Goal: Information Seeking & Learning: Find specific fact

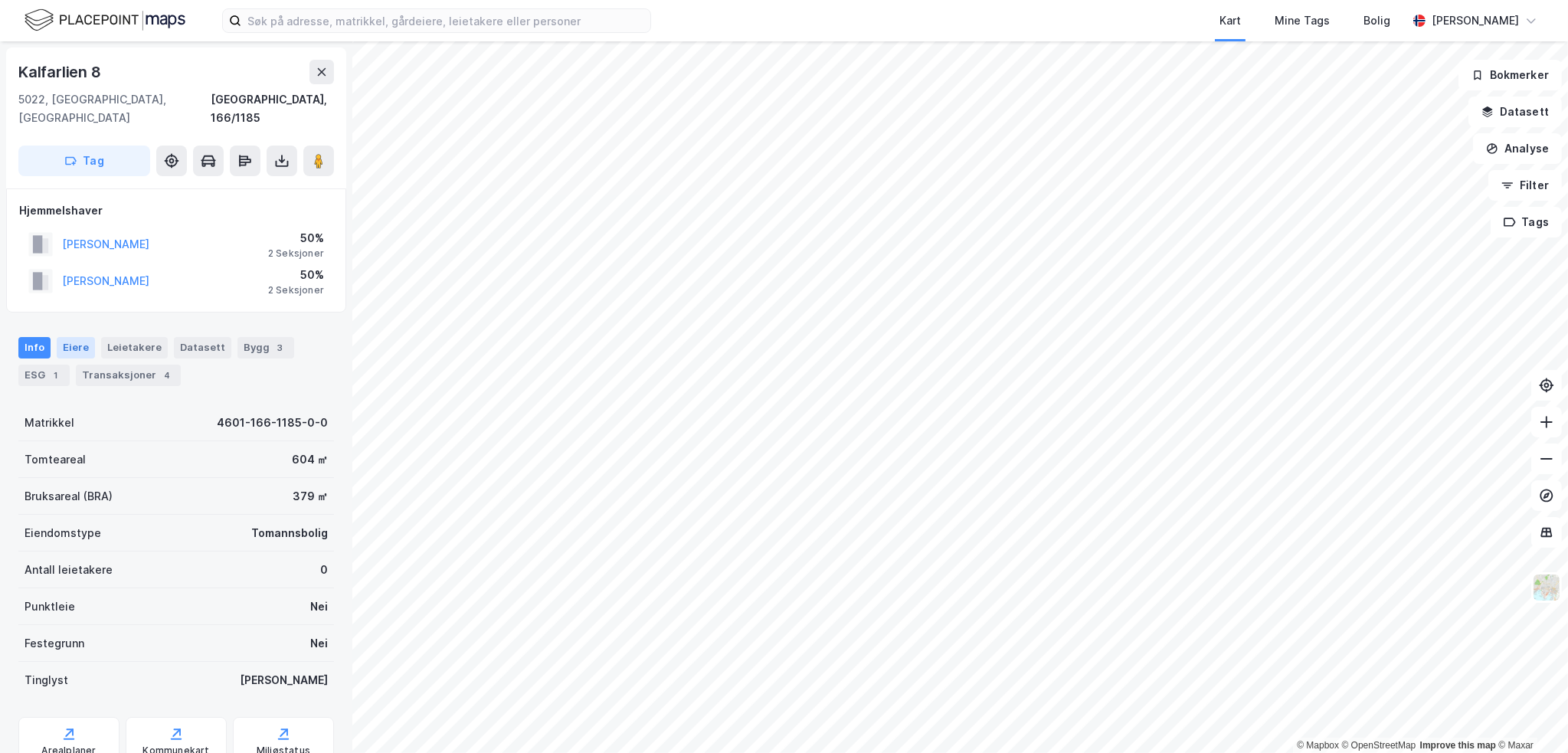
click at [67, 337] on div "Eiere" at bounding box center [75, 348] width 38 height 22
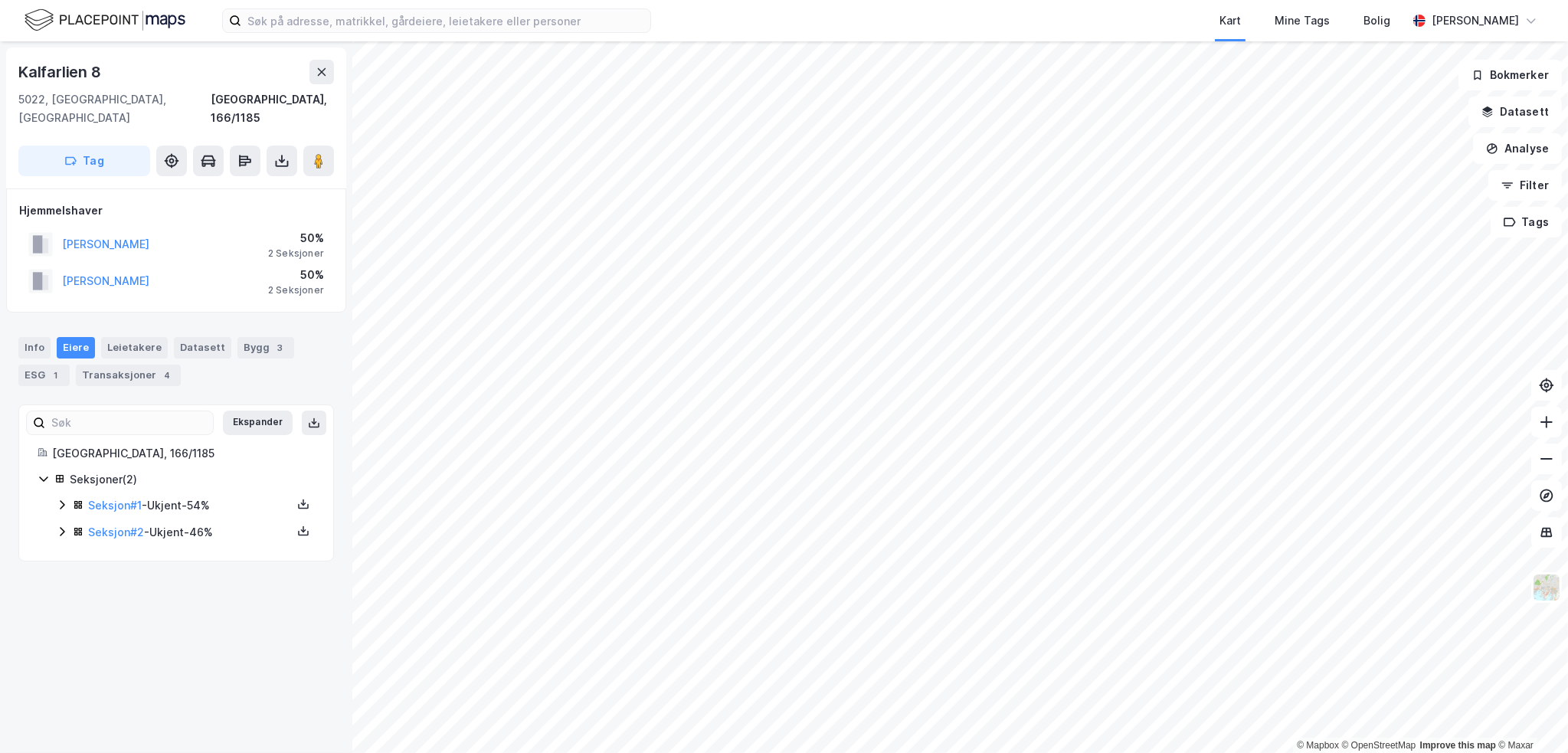
click at [57, 499] on icon at bounding box center [62, 505] width 12 height 12
click at [62, 605] on icon at bounding box center [62, 609] width 5 height 9
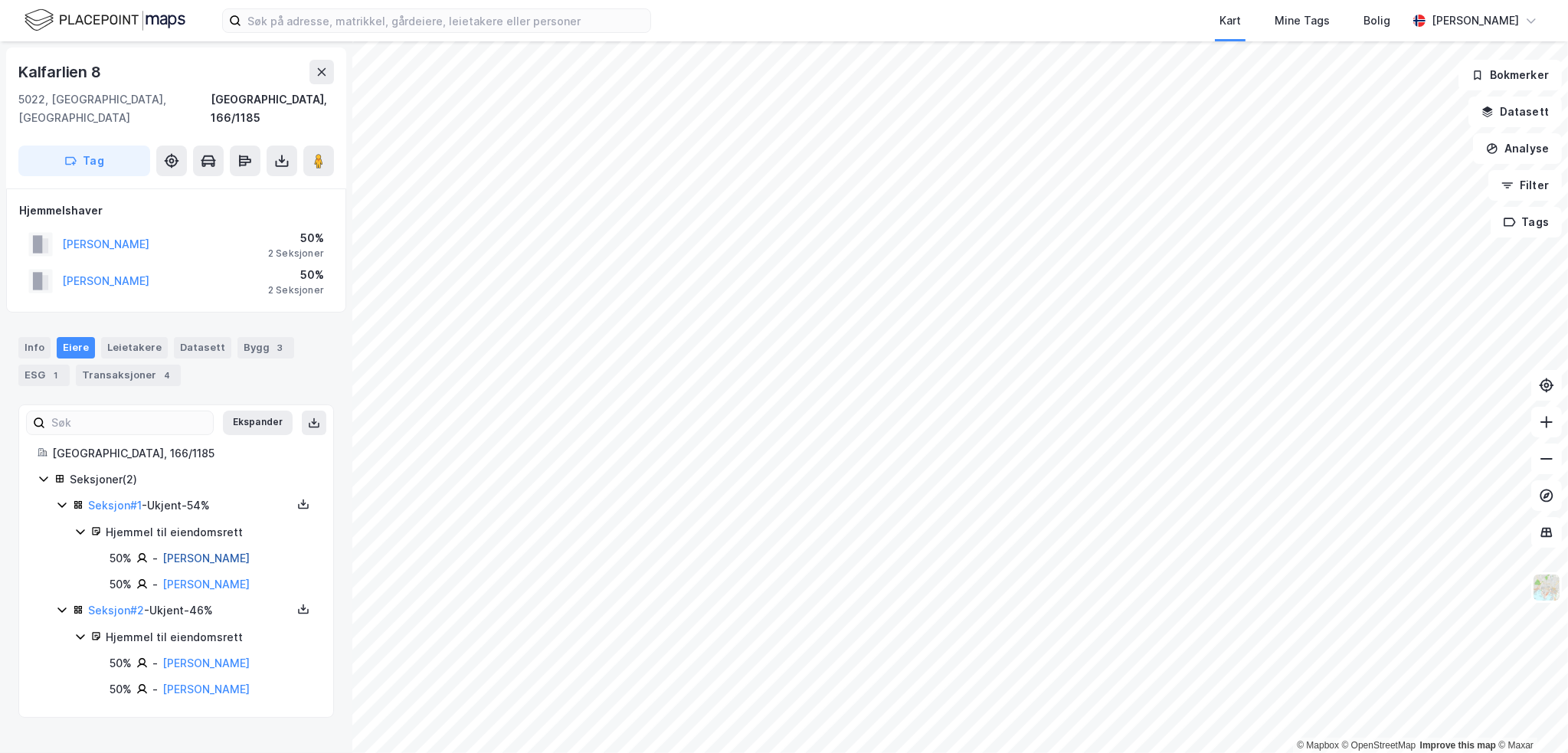
click at [194, 551] on link "[PERSON_NAME]" at bounding box center [206, 558] width 88 height 13
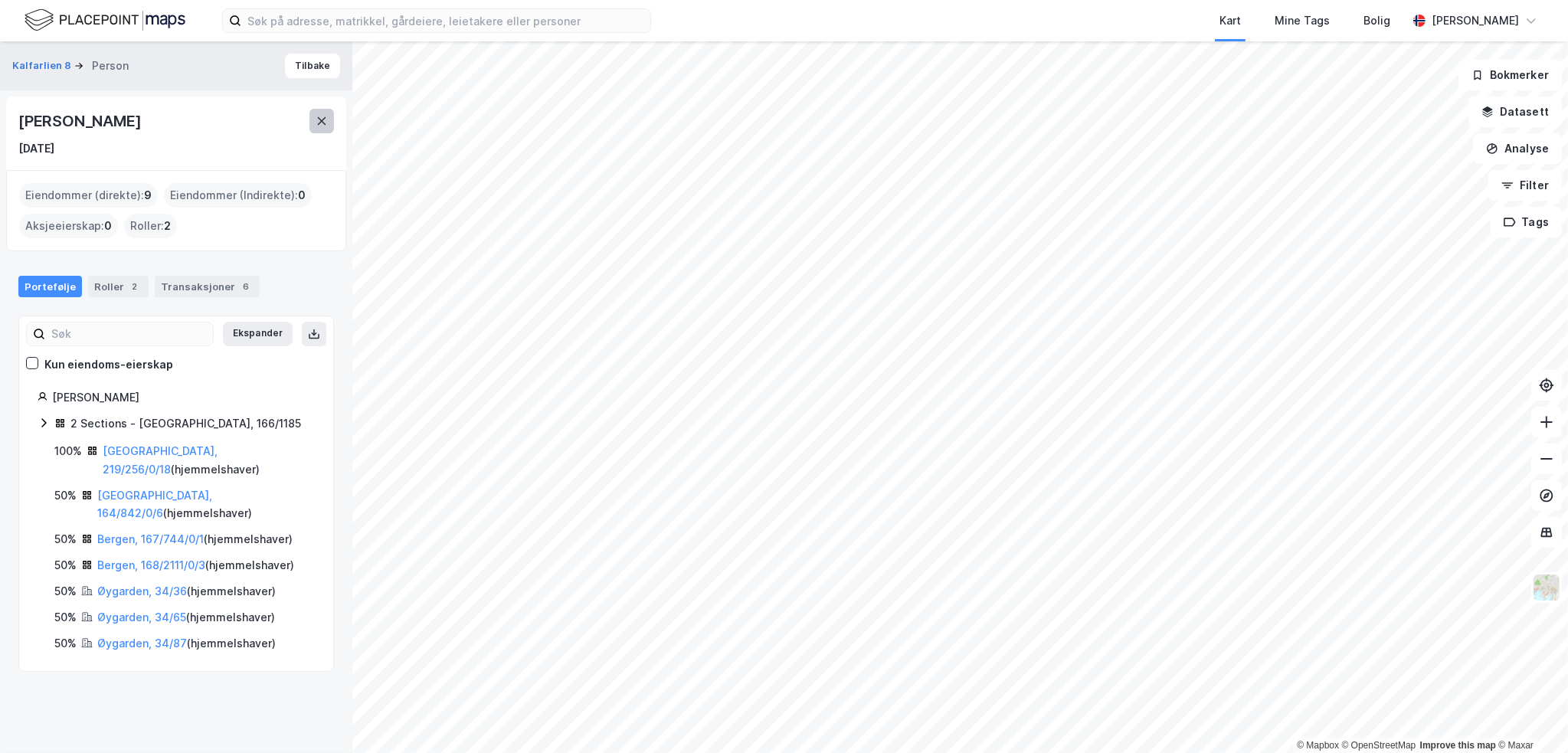
click at [315, 120] on icon at bounding box center [321, 121] width 12 height 12
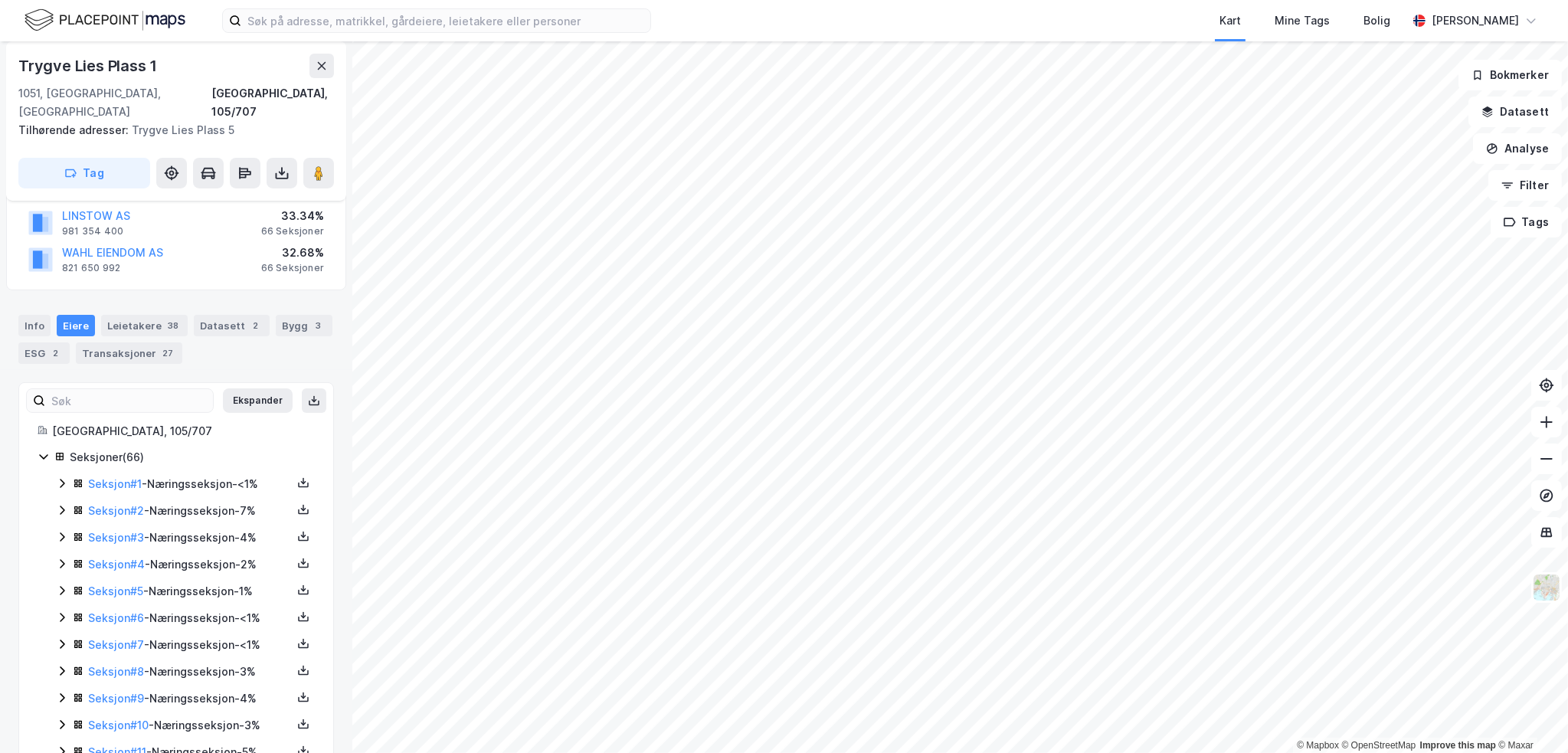
drag, startPoint x: 17, startPoint y: 67, endPoint x: 307, endPoint y: 755, distance: 746.6
click at [307, 752] on html "Kart Mine Tags [PERSON_NAME] © Mapbox © OpenStreetMap Improve this map © Maxar …" at bounding box center [784, 376] width 1568 height 753
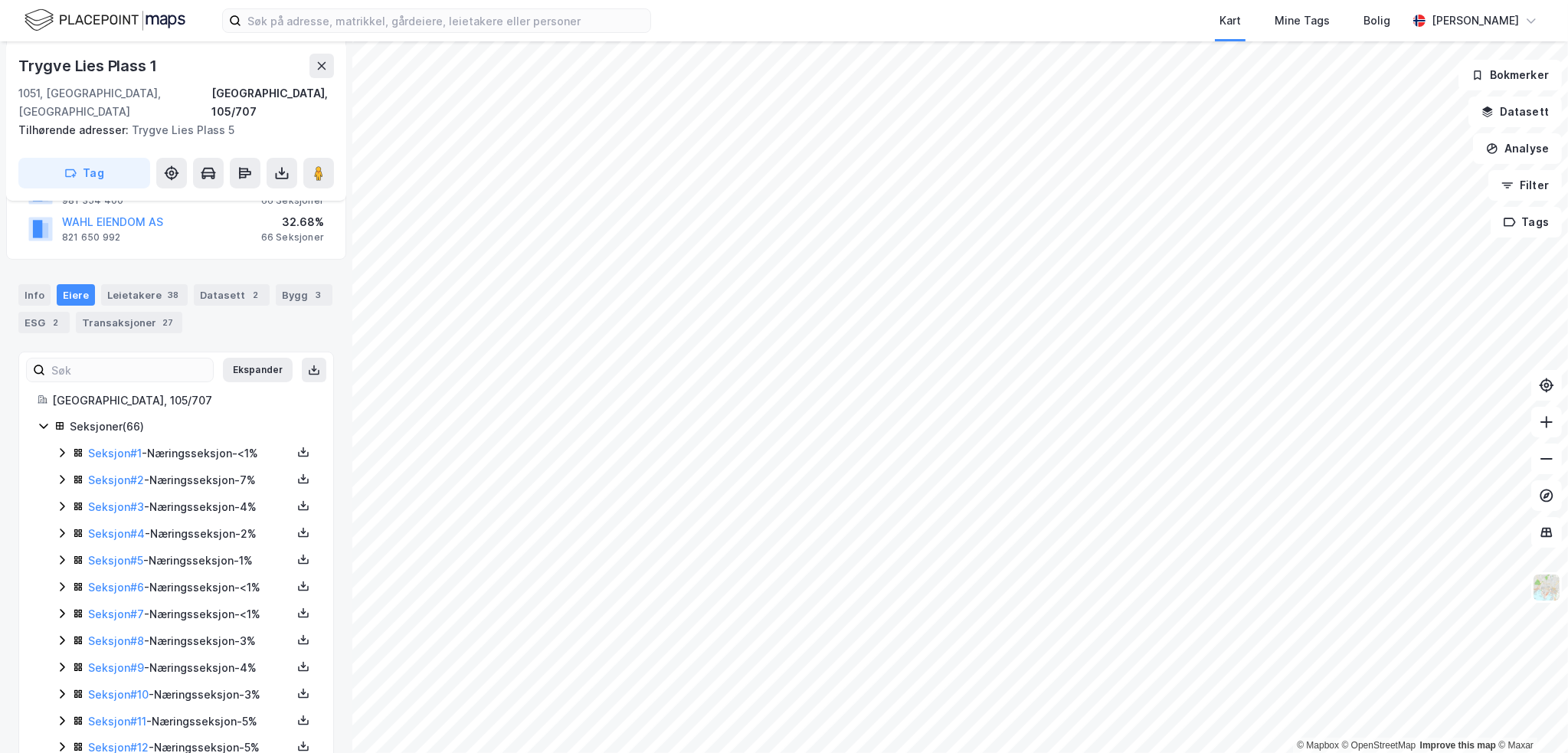
drag, startPoint x: 330, startPoint y: 685, endPoint x: 332, endPoint y: 676, distance: 9.2
click at [331, 683] on div "Trygve Lies [STREET_ADDRESS], 105/707 Tilhørende adresser: [PERSON_NAME][STREET…" at bounding box center [176, 397] width 352 height 712
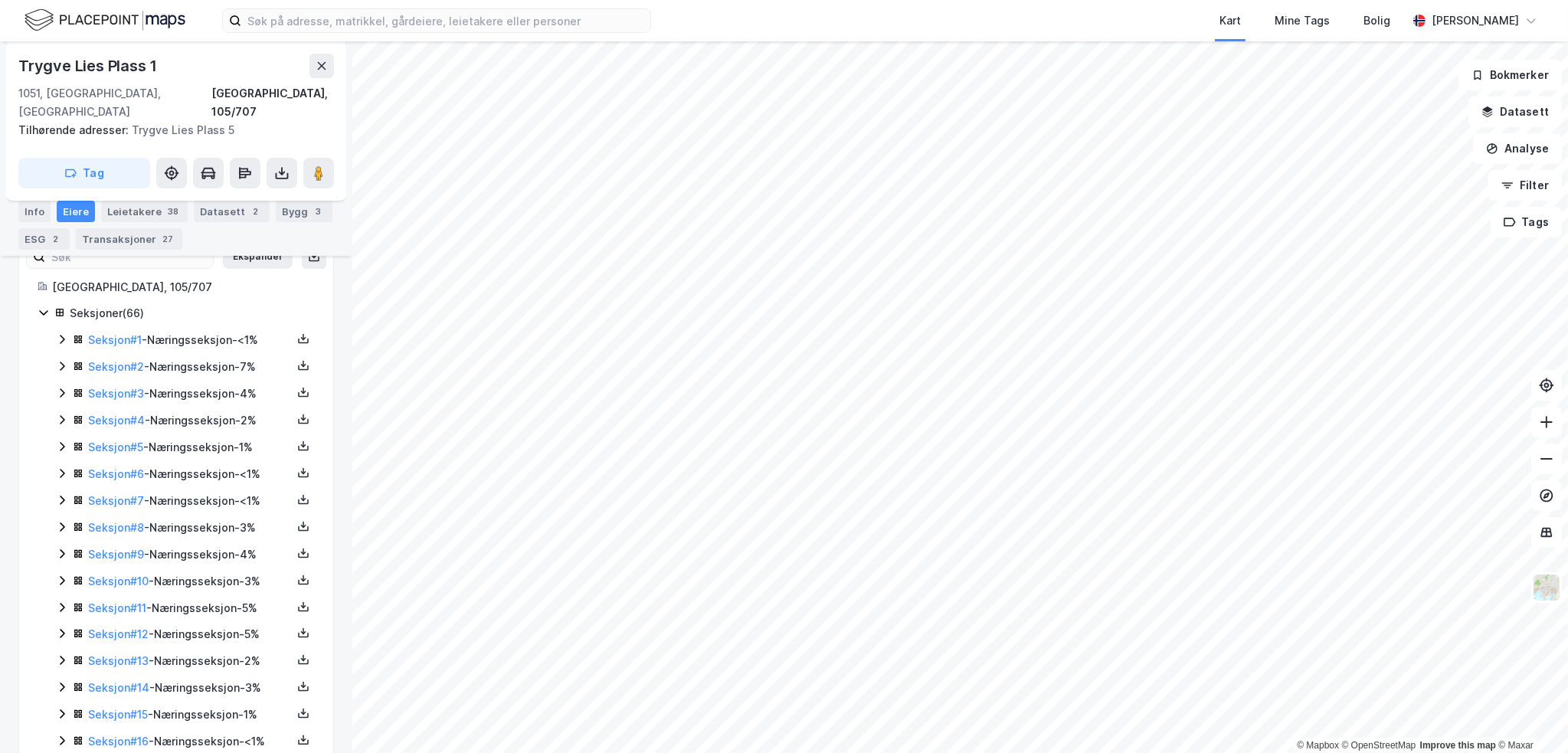
scroll to position [104, 0]
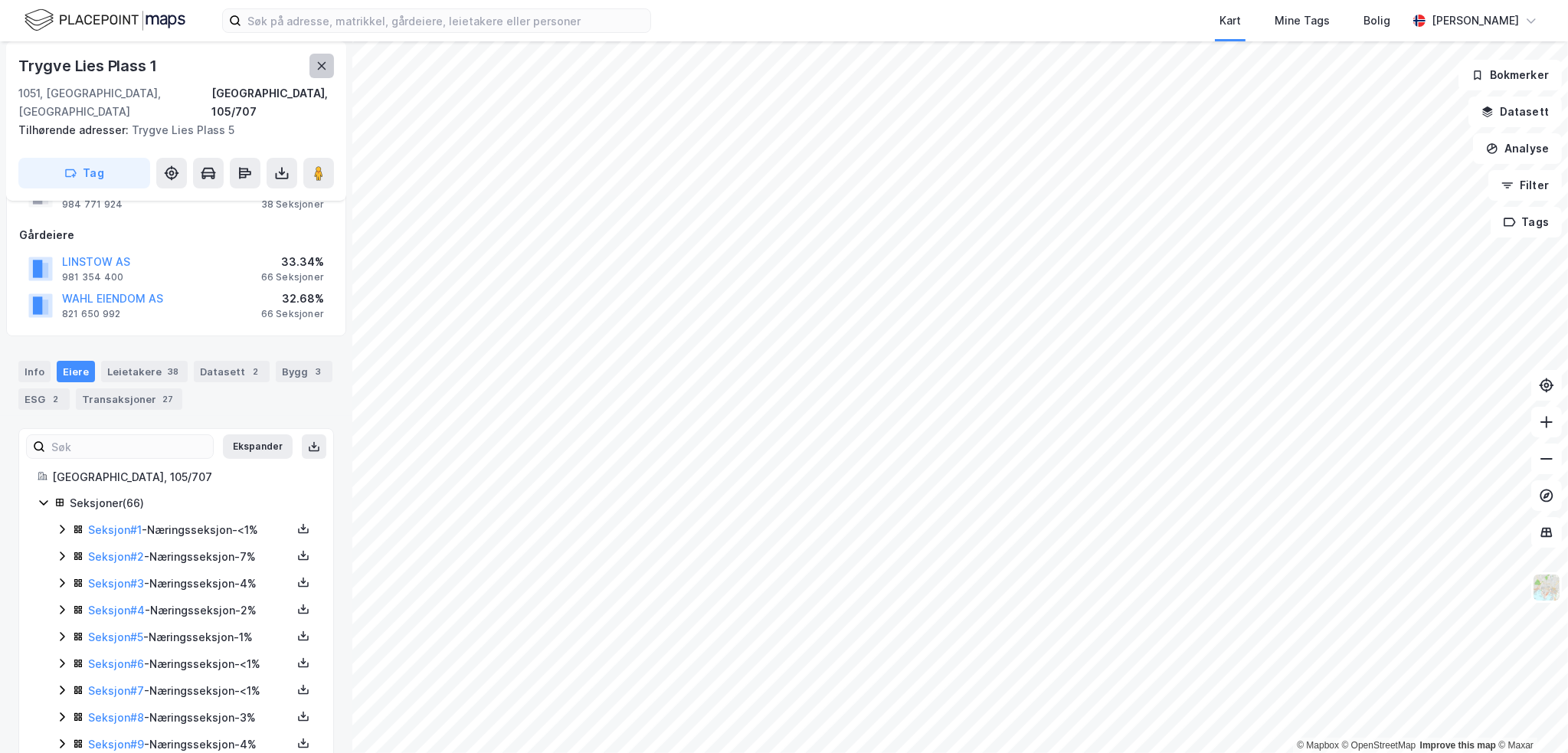
click at [317, 70] on icon at bounding box center [321, 65] width 12 height 12
